Goal: Information Seeking & Learning: Learn about a topic

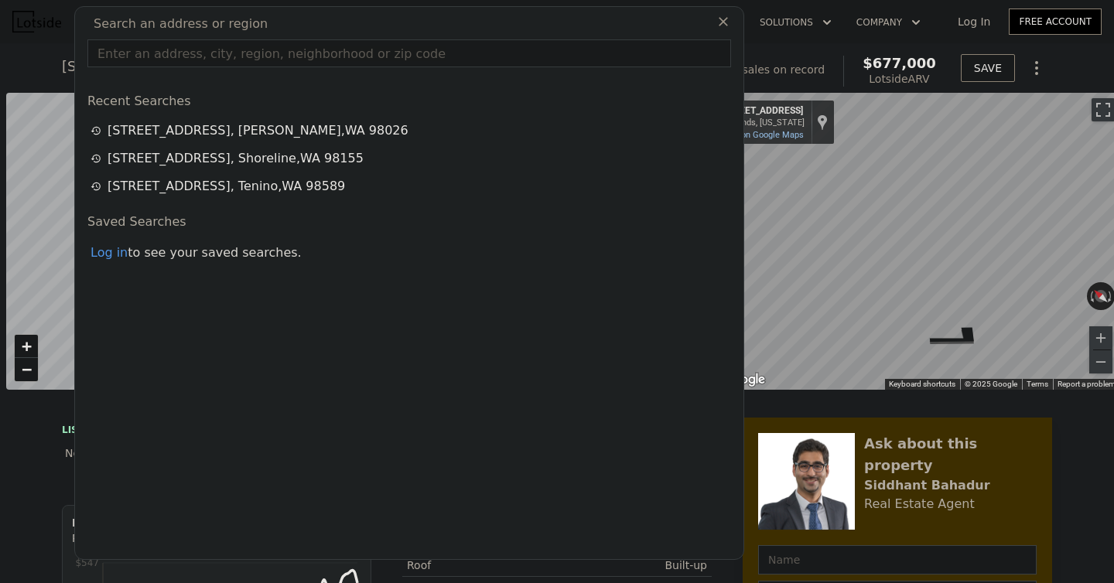
scroll to position [0, 6]
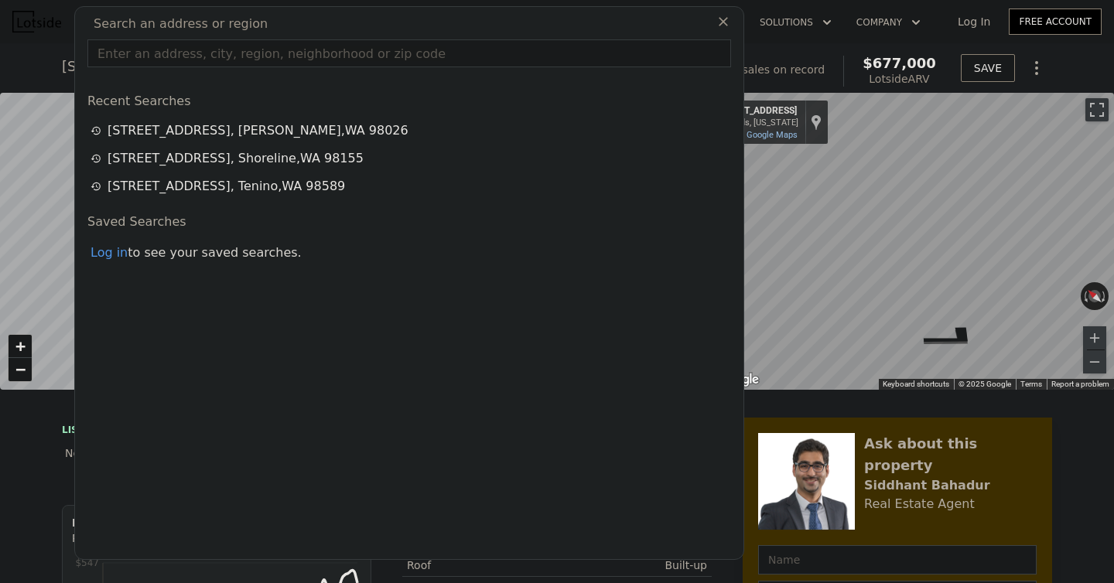
click at [405, 59] on input "text" at bounding box center [409, 53] width 644 height 28
paste input "[STREET_ADDRESS]"
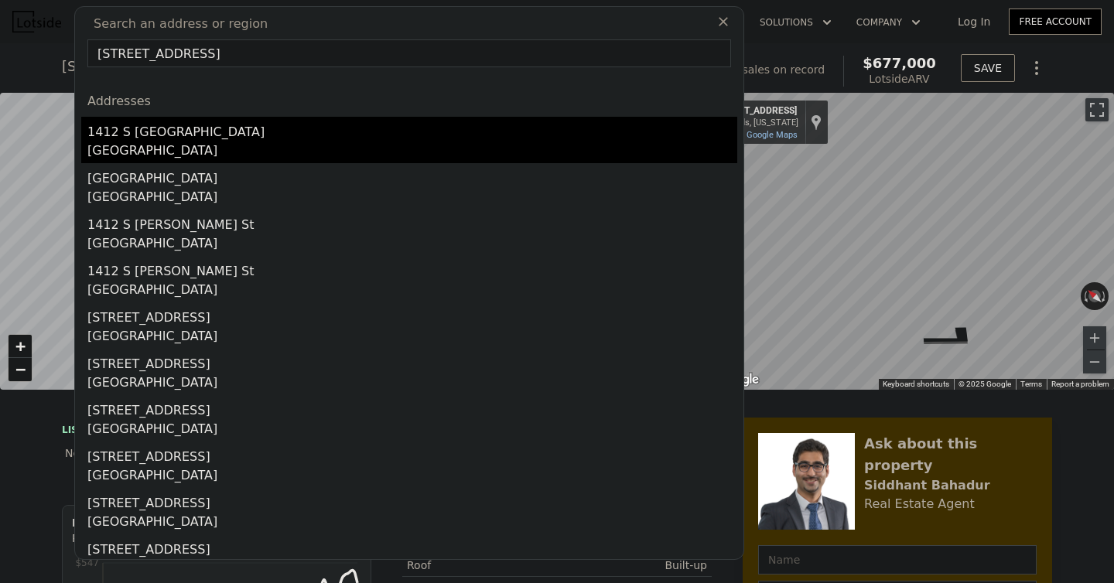
type input "[STREET_ADDRESS]"
click at [227, 150] on div "[GEOGRAPHIC_DATA]" at bounding box center [412, 153] width 650 height 22
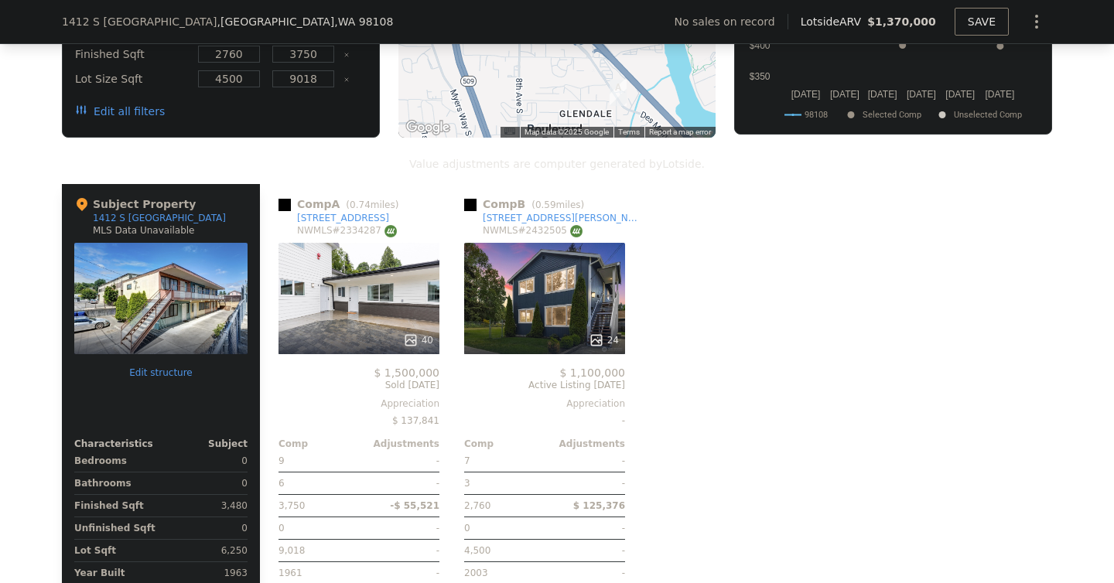
scroll to position [1320, 0]
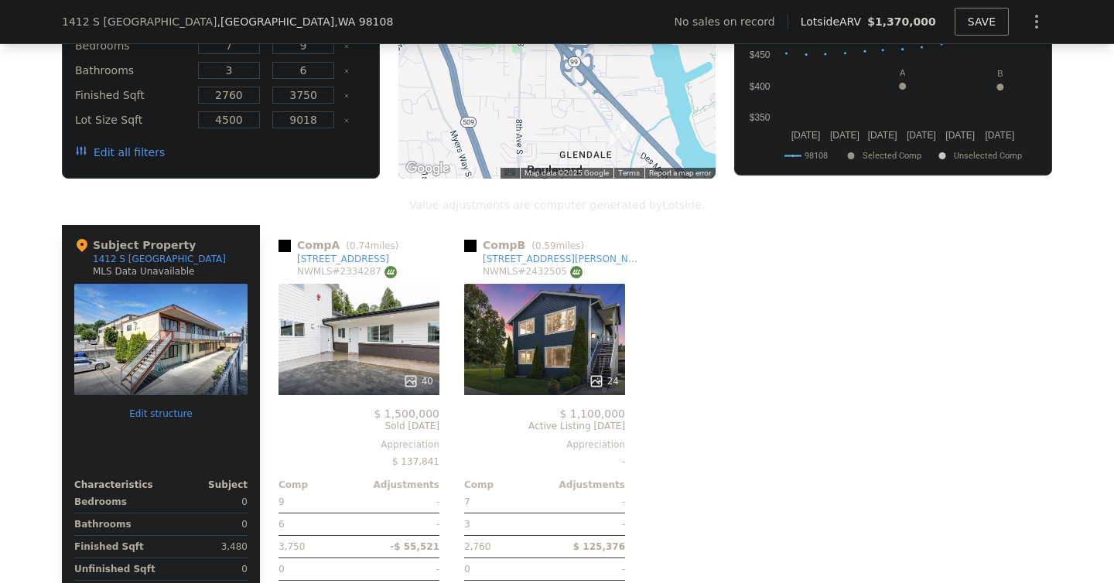
click at [169, 318] on div at bounding box center [160, 339] width 173 height 111
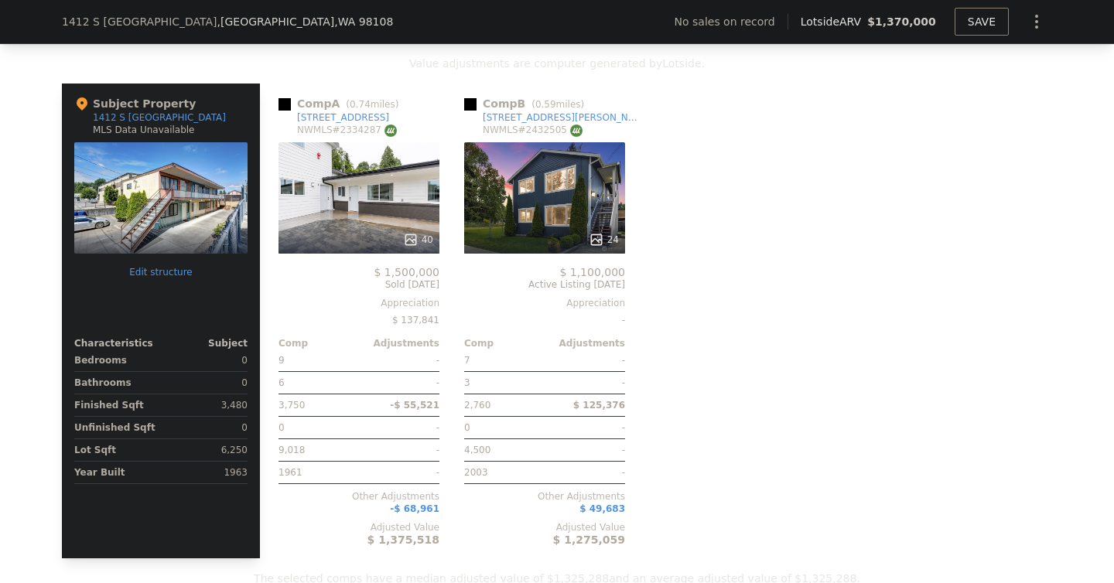
scroll to position [1460, 0]
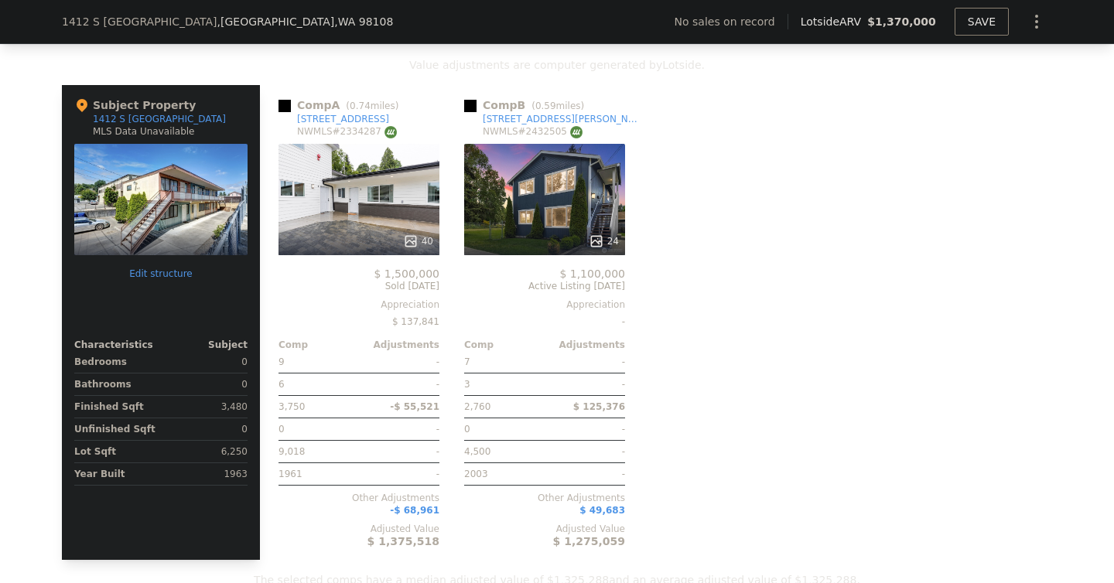
click at [753, 279] on div "Comp A ( 0.74 miles) [STREET_ADDRESS] # 2334287 40 $ 1,500,000 Sold [DATE] Appr…" at bounding box center [656, 322] width 792 height 475
click at [367, 199] on div "40" at bounding box center [358, 199] width 161 height 111
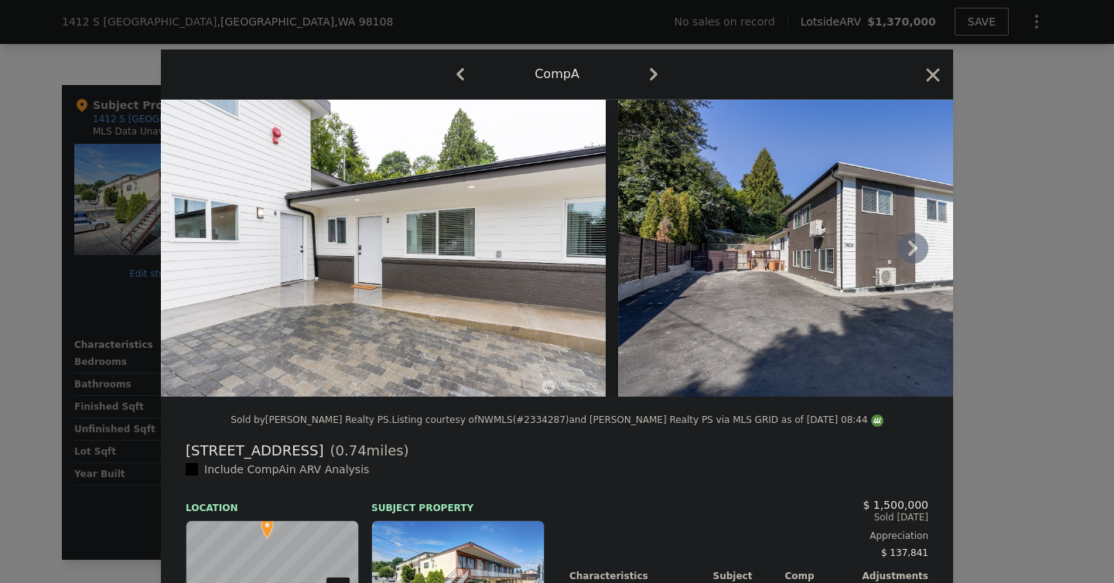
click at [910, 252] on icon at bounding box center [912, 248] width 9 height 15
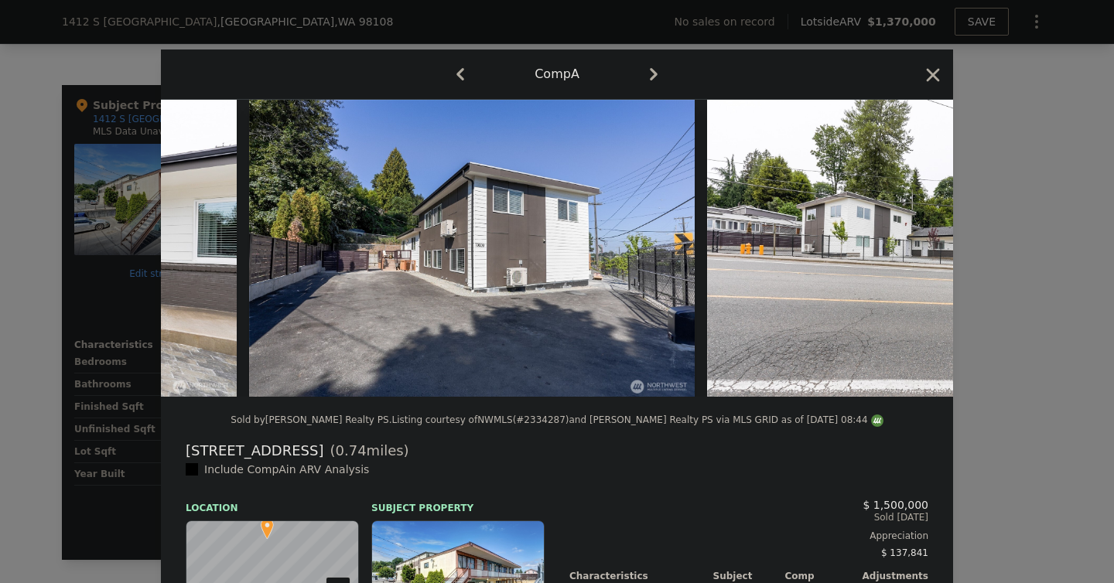
scroll to position [0, 371]
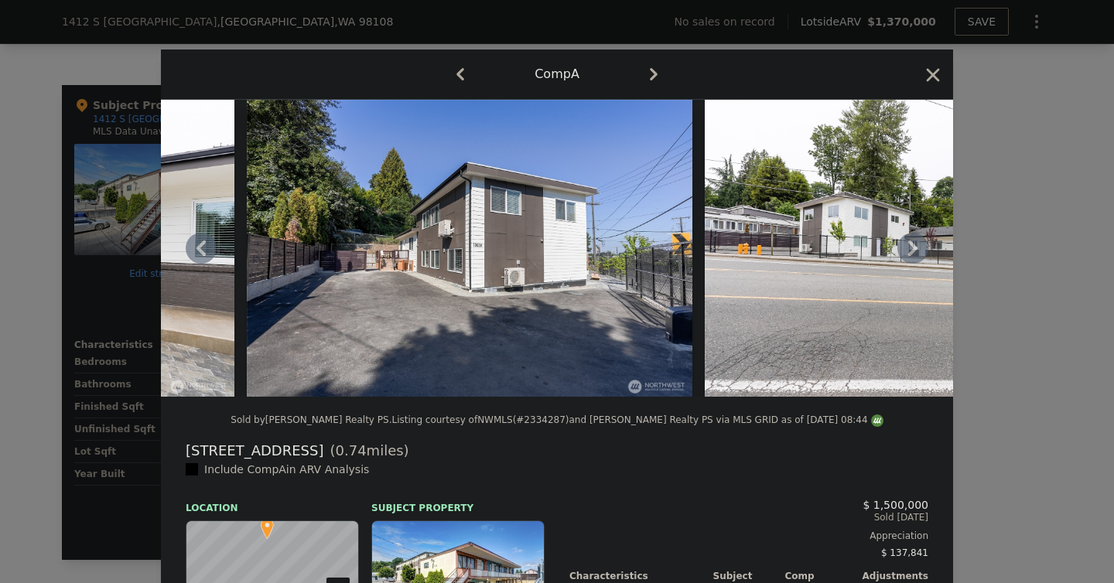
click at [910, 252] on icon at bounding box center [912, 248] width 9 height 15
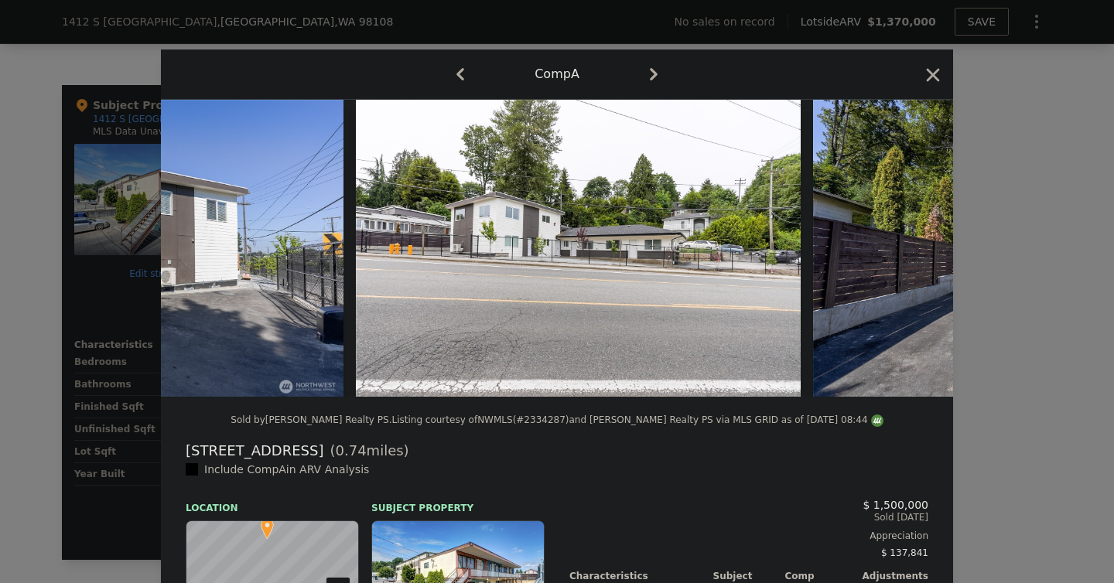
scroll to position [0, 743]
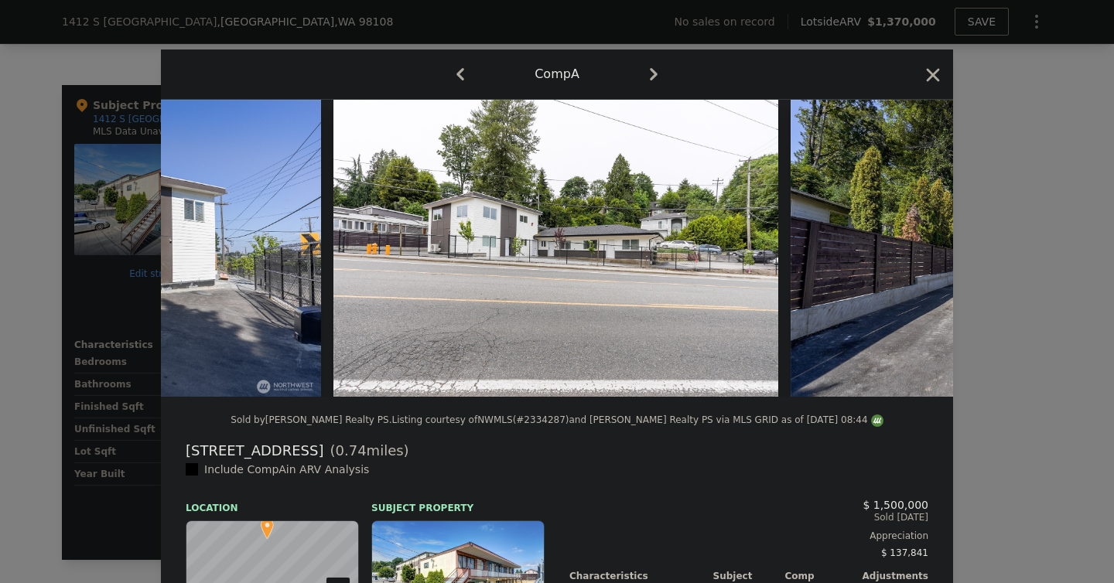
click at [58, 241] on div at bounding box center [557, 291] width 1114 height 583
